Goal: Information Seeking & Learning: Compare options

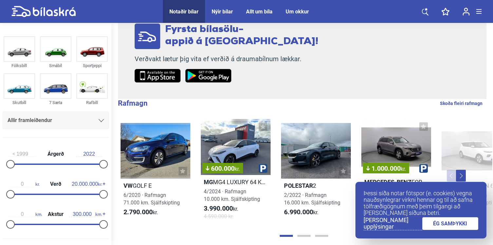
scroll to position [93, 0]
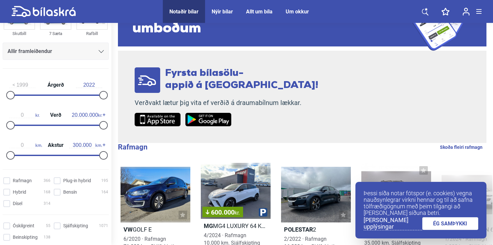
scroll to position [76, 0]
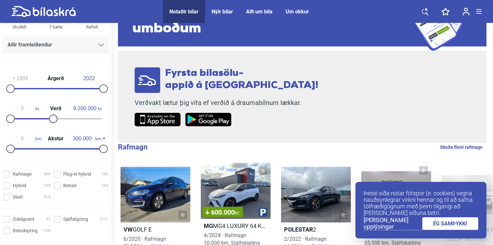
type input "9.100.000"
drag, startPoint x: 101, startPoint y: 120, endPoint x: 52, endPoint y: 121, distance: 49.5
click at [52, 121] on div at bounding box center [52, 119] width 9 height 9
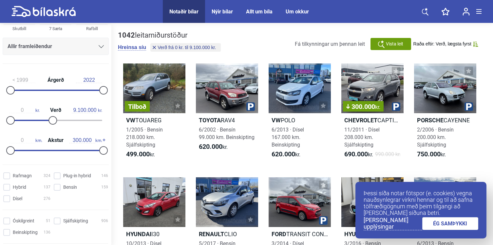
click at [448, 223] on link "ÉG SAMÞYKKI" at bounding box center [450, 223] width 56 height 13
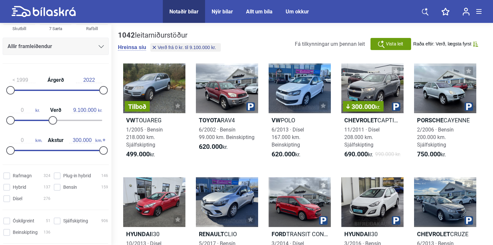
scroll to position [93, 0]
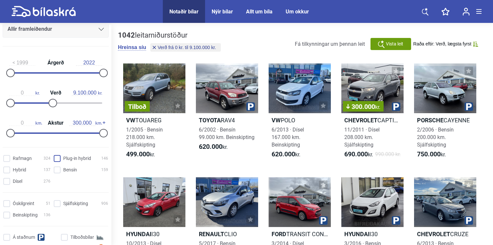
click at [58, 160] on hybrid "Plug-in hybrid 146" at bounding box center [82, 159] width 54 height 7
checkbox hybrid "true"
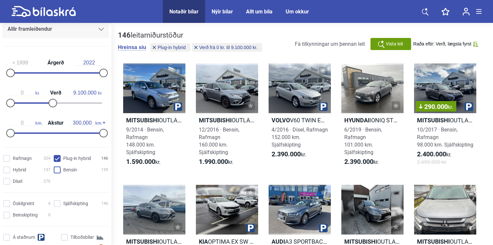
click at [57, 172] on input "Bensín 159" at bounding box center [82, 170] width 54 height 7
checkbox input "true"
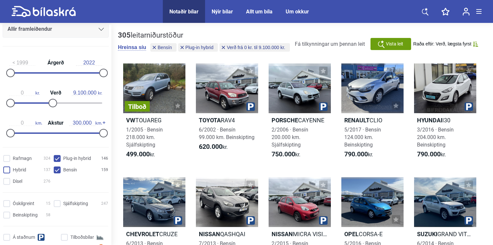
click at [10, 170] on input "Hybrid 137" at bounding box center [27, 170] width 47 height 7
checkbox input "true"
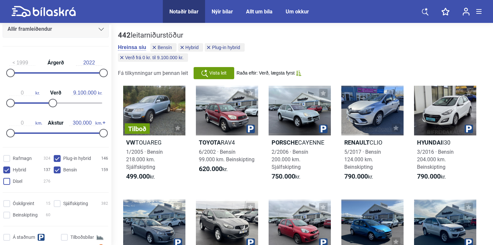
click at [9, 181] on input "Dísel 276" at bounding box center [27, 181] width 47 height 7
checkbox input "true"
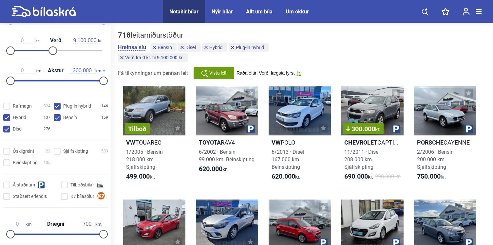
scroll to position [153, 0]
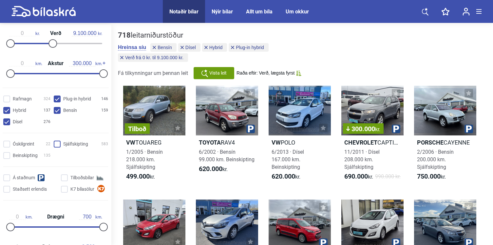
click at [57, 144] on input "Sjálfskipting 583" at bounding box center [82, 144] width 54 height 7
checkbox input "true"
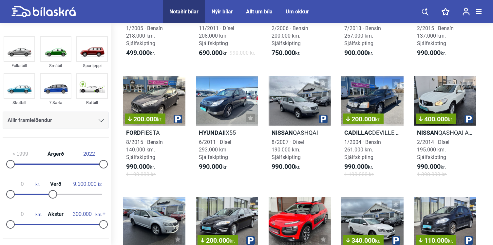
scroll to position [129, 0]
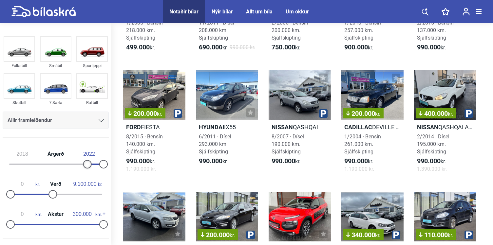
type input "2019"
drag, startPoint x: 11, startPoint y: 164, endPoint x: 92, endPoint y: 164, distance: 80.2
click at [92, 164] on div at bounding box center [91, 164] width 9 height 9
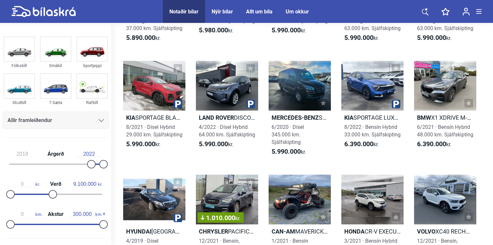
scroll to position [3829, 0]
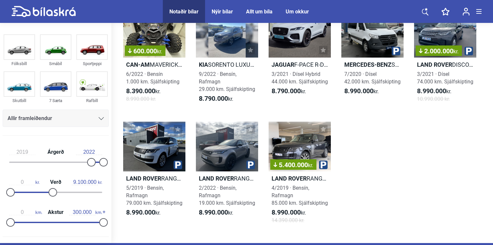
scroll to position [5182, 0]
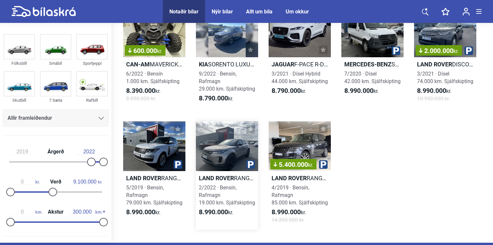
click at [216, 150] on div at bounding box center [227, 146] width 62 height 50
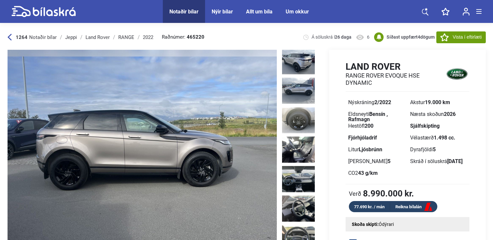
scroll to position [301, 0]
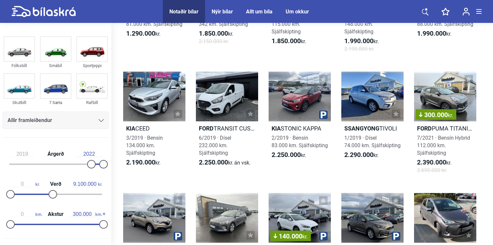
scroll to position [129, 0]
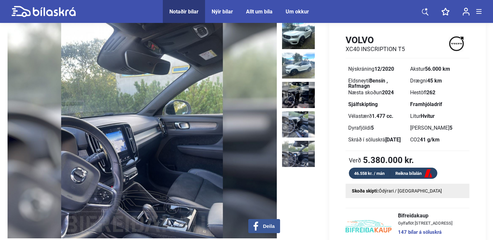
scroll to position [25, 0]
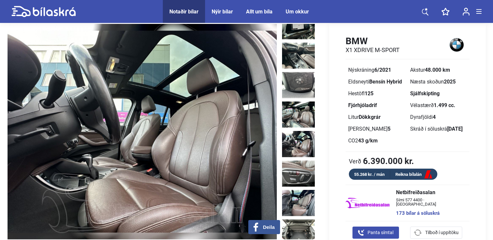
scroll to position [438, 0]
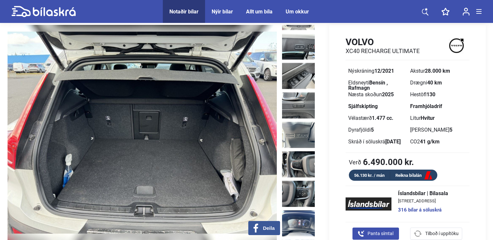
scroll to position [794, 0]
